Goal: Information Seeking & Learning: Learn about a topic

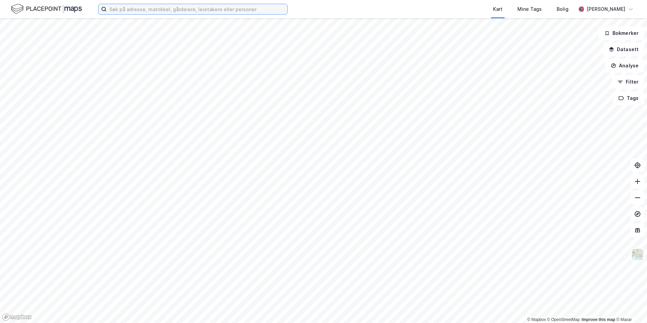
click at [150, 11] on input at bounding box center [197, 9] width 181 height 10
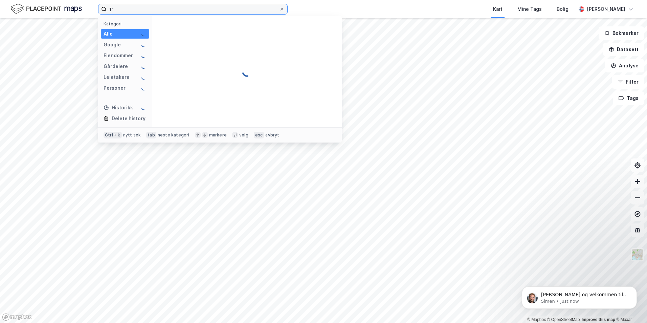
type input "t"
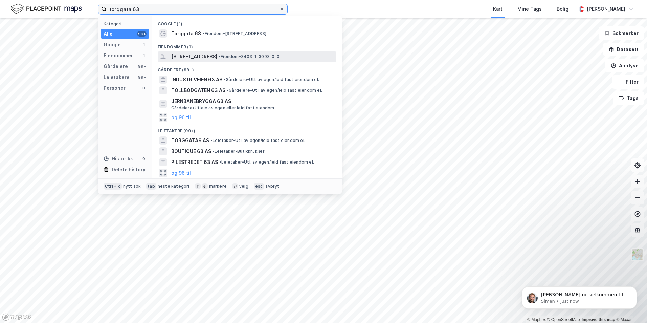
type input "torggata 63"
click at [215, 60] on span "[STREET_ADDRESS]" at bounding box center [194, 56] width 46 height 8
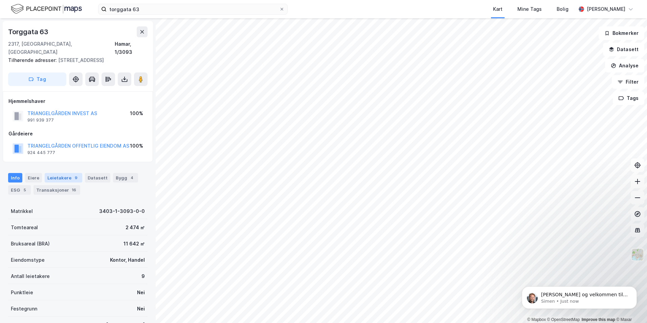
click at [56, 173] on div "Leietakere 9" at bounding box center [64, 177] width 38 height 9
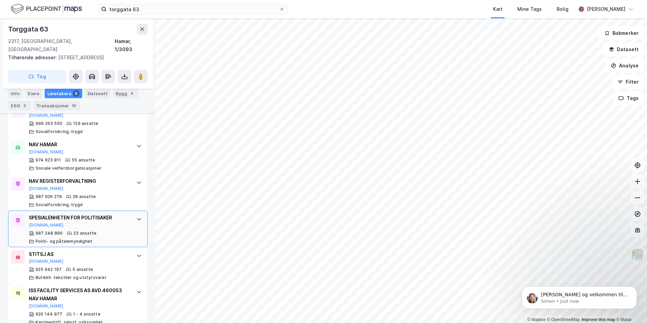
scroll to position [271, 0]
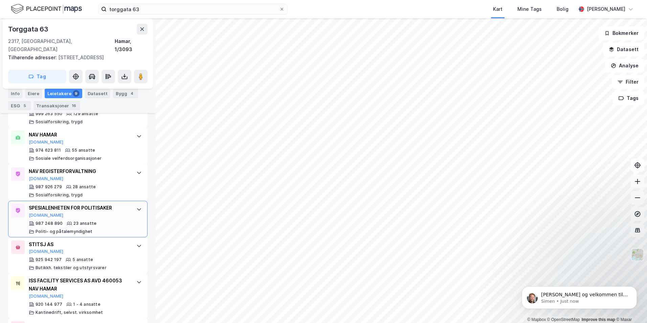
click at [136, 206] on icon at bounding box center [138, 208] width 5 height 5
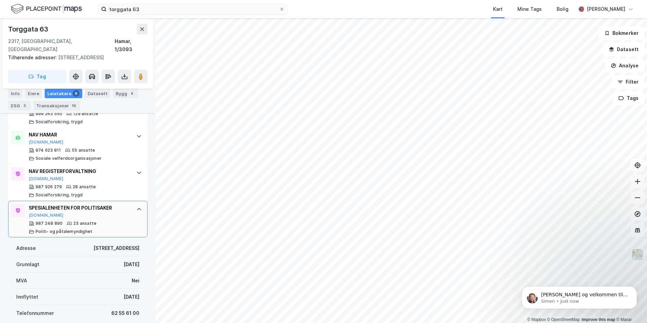
click at [136, 206] on icon at bounding box center [138, 208] width 5 height 5
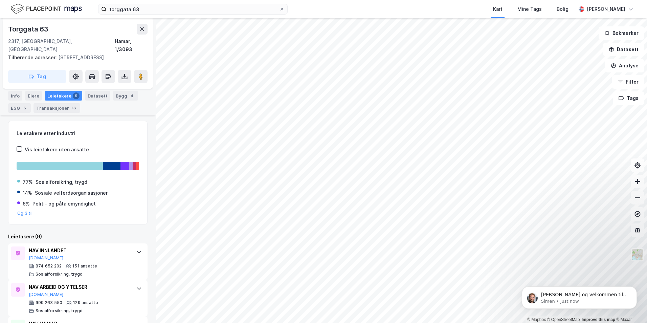
scroll to position [0, 0]
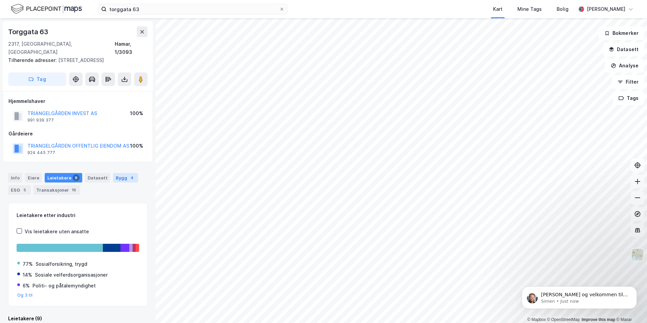
click at [117, 173] on div "Bygg 4" at bounding box center [125, 177] width 25 height 9
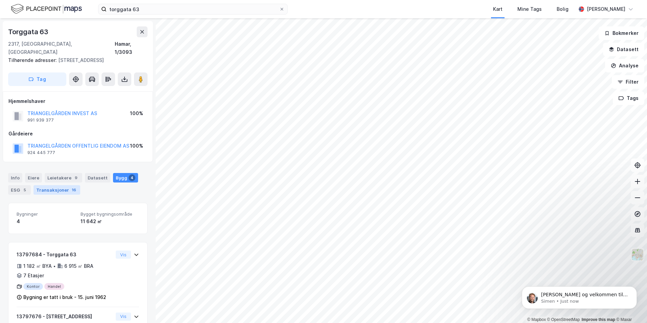
click at [67, 185] on div "Transaksjoner 16" at bounding box center [56, 189] width 47 height 9
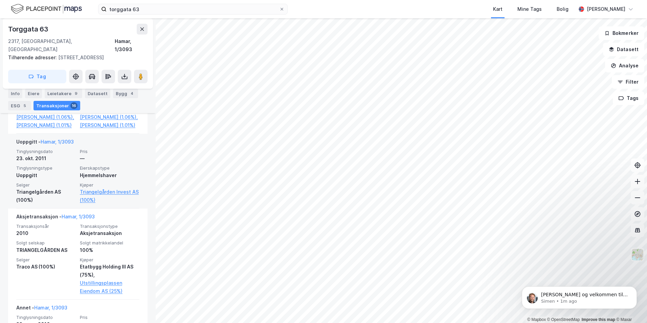
scroll to position [1488, 0]
